Goal: Navigation & Orientation: Find specific page/section

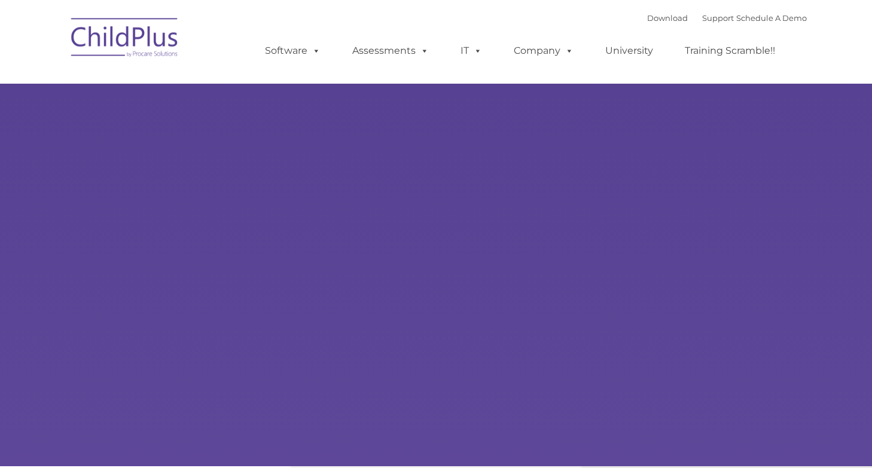
select select "MEDIUM"
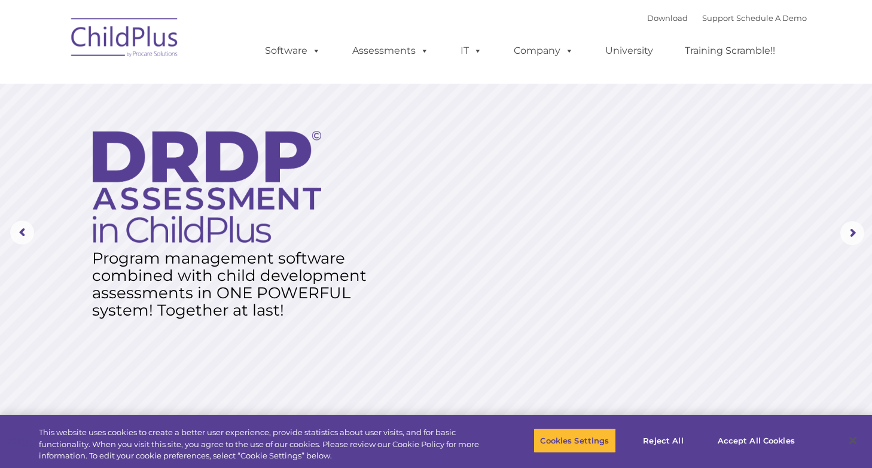
click at [556, 12] on div "Download Support | Schedule A Demo  MENU MENU Software ChildPlus: The original…" at bounding box center [524, 42] width 566 height 66
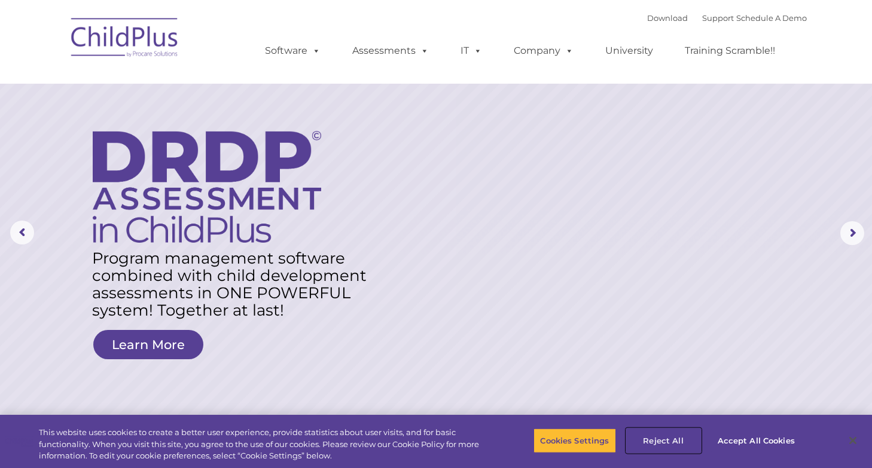
click at [659, 443] on button "Reject All" at bounding box center [663, 440] width 75 height 25
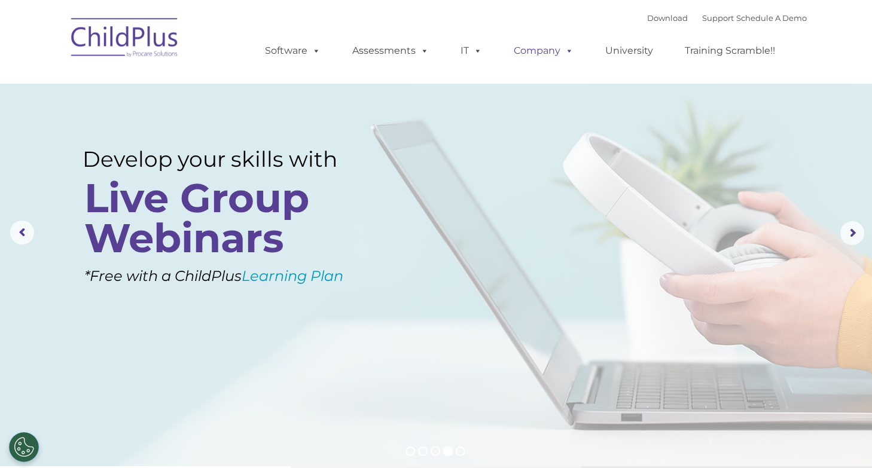
click at [567, 49] on span at bounding box center [566, 50] width 13 height 11
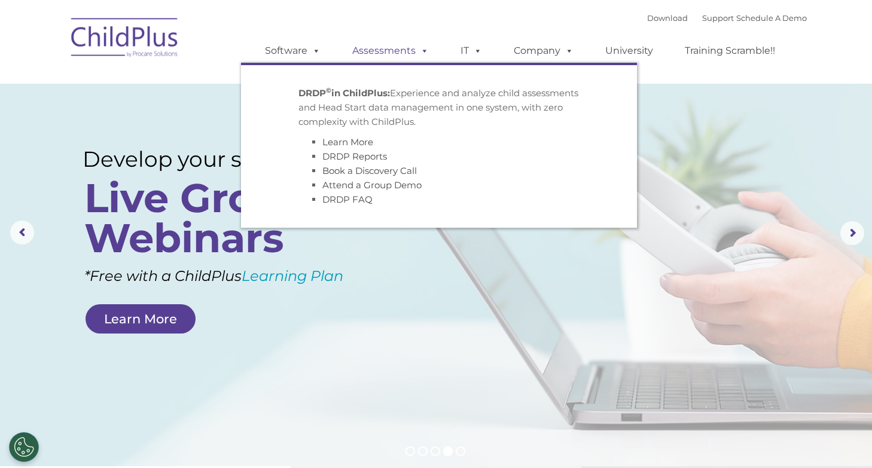
click at [414, 51] on link "Assessments" at bounding box center [390, 51] width 100 height 24
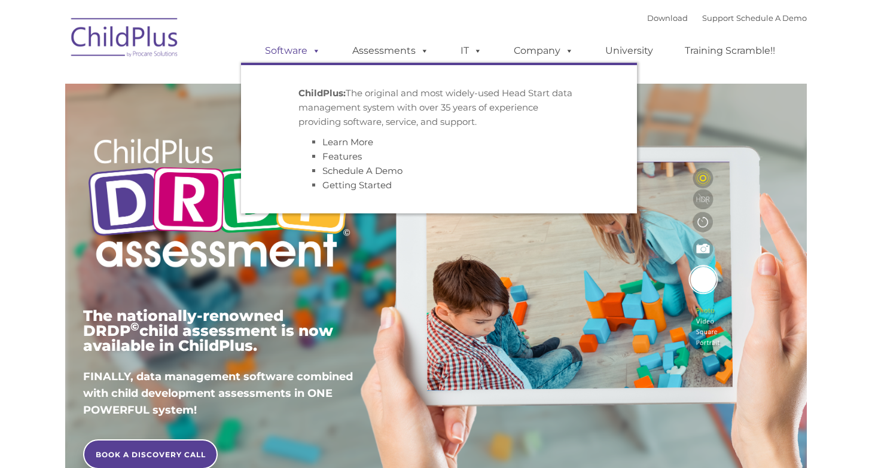
type input ""
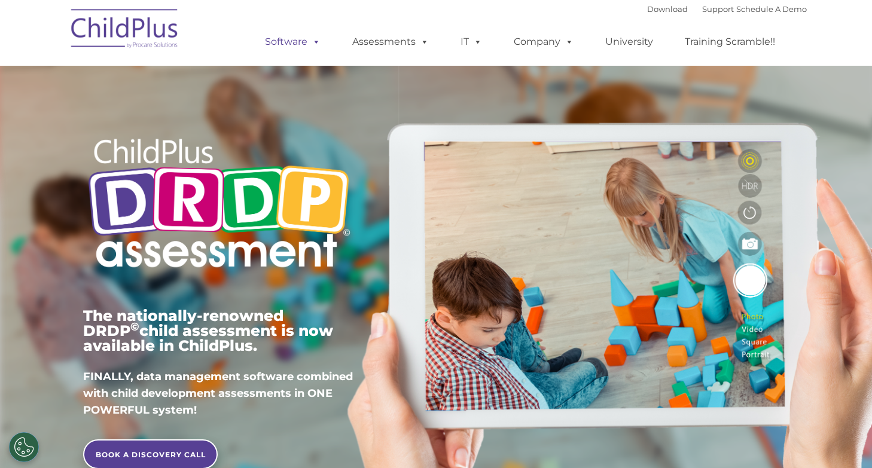
click at [311, 47] on span at bounding box center [313, 41] width 13 height 11
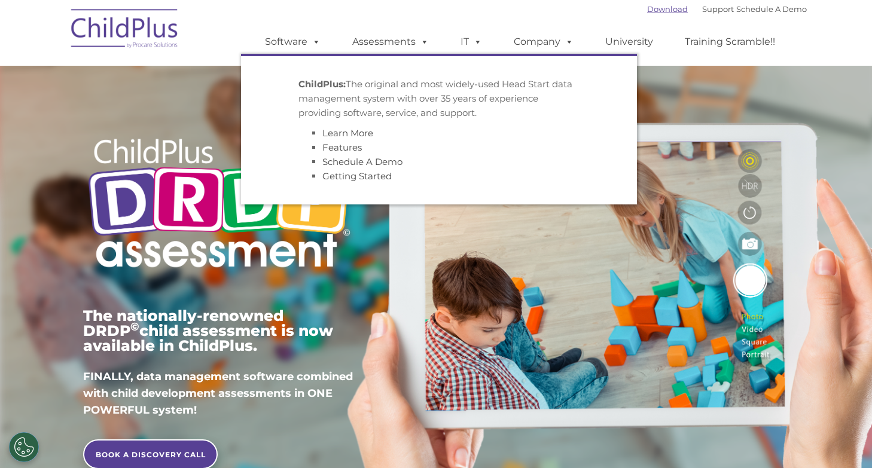
click at [663, 11] on link "Download" at bounding box center [667, 9] width 41 height 10
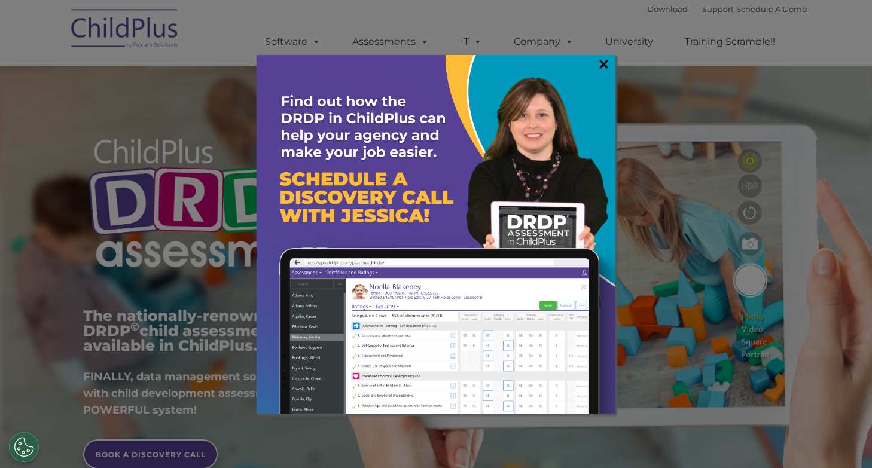
click at [603, 66] on link "×" at bounding box center [604, 64] width 14 height 12
